Goal: Information Seeking & Learning: Learn about a topic

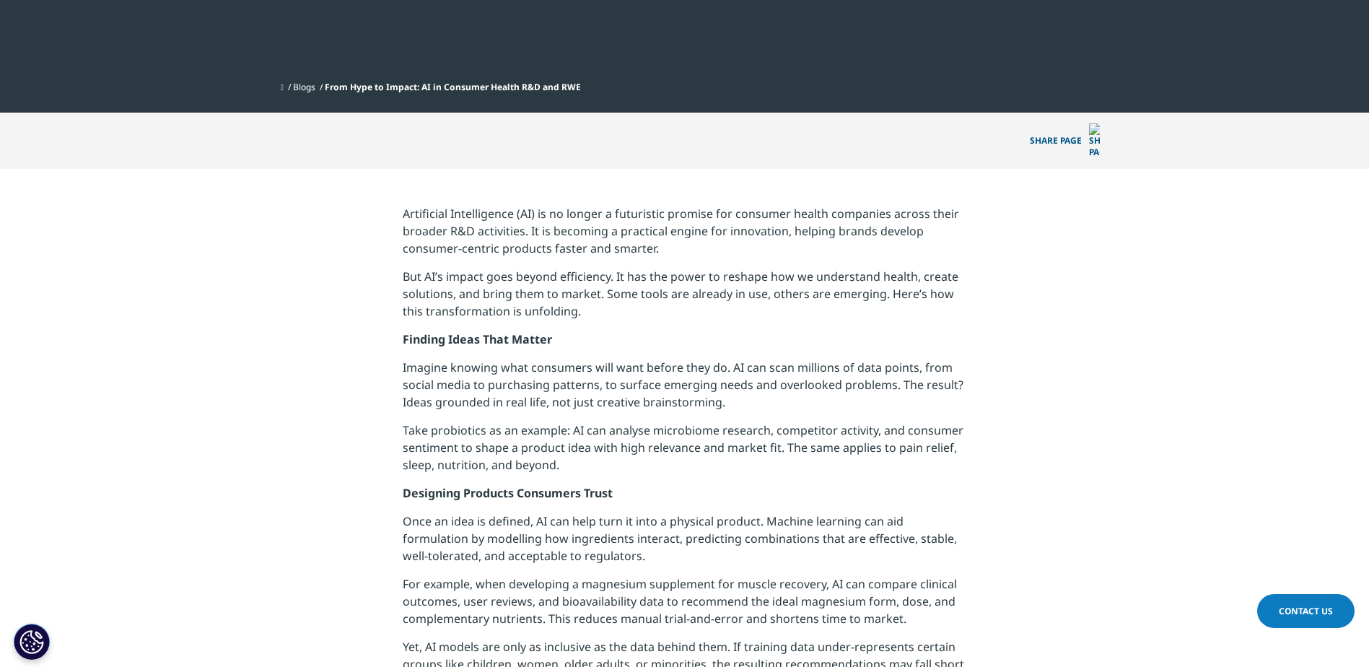
scroll to position [433, 0]
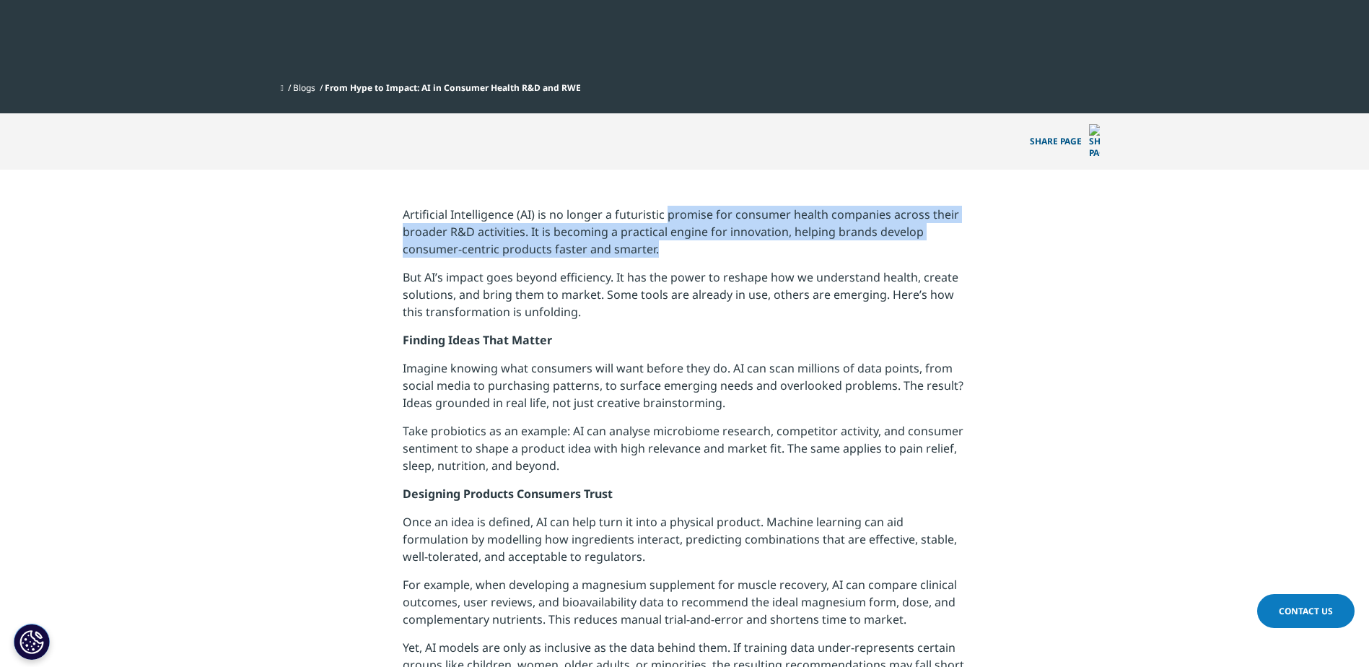
drag, startPoint x: 702, startPoint y: 195, endPoint x: 659, endPoint y: 222, distance: 50.9
click at [659, 222] on p "Artificial Intelligence (AI) is no longer a futuristic promise for consumer hea…" at bounding box center [685, 237] width 564 height 63
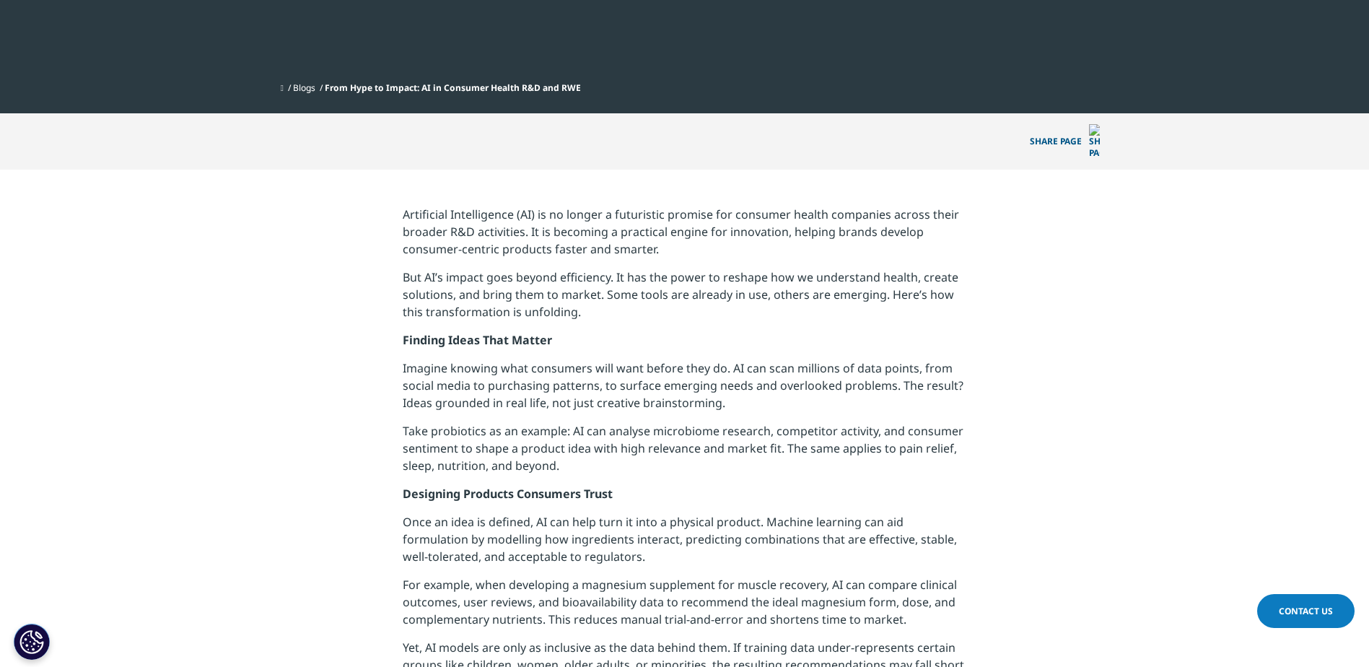
drag, startPoint x: 659, startPoint y: 222, endPoint x: 448, endPoint y: 285, distance: 220.1
click at [545, 268] on p "But AI’s impact goes beyond efficiency. It has the power to reshape how we unde…" at bounding box center [685, 299] width 564 height 63
drag, startPoint x: 426, startPoint y: 261, endPoint x: 477, endPoint y: 261, distance: 51.2
click at [477, 268] on p "But AI’s impact goes beyond efficiency. It has the power to reshape how we unde…" at bounding box center [685, 299] width 564 height 63
drag, startPoint x: 477, startPoint y: 261, endPoint x: 441, endPoint y: 301, distance: 53.6
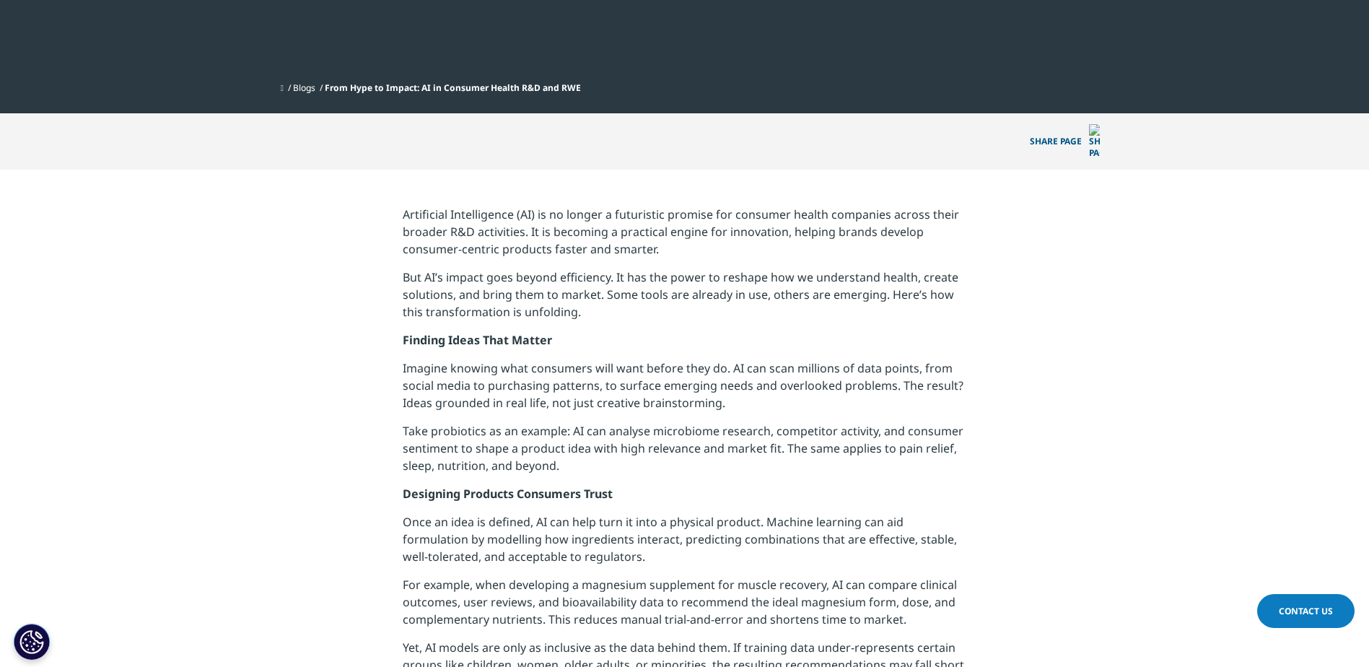
click at [441, 299] on p "But AI’s impact goes beyond efficiency. It has the power to reshape how we unde…" at bounding box center [685, 299] width 564 height 63
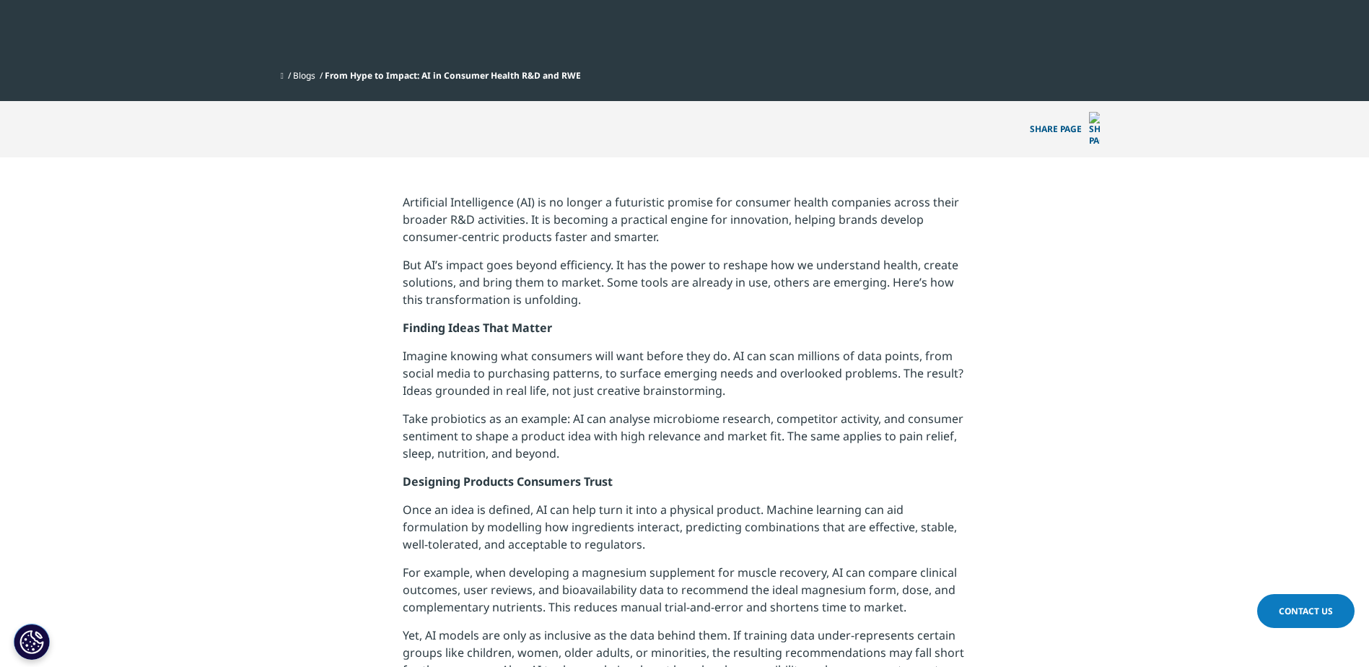
scroll to position [833, 0]
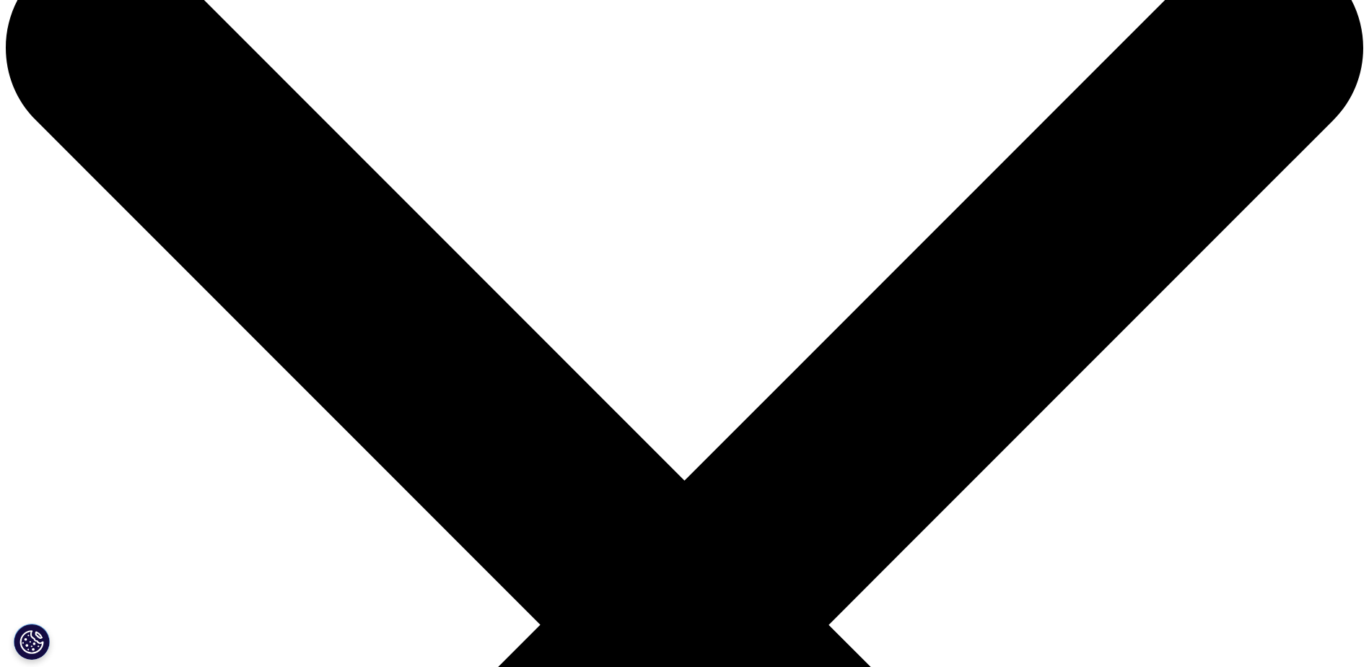
scroll to position [72, 0]
